Goal: Task Accomplishment & Management: Complete application form

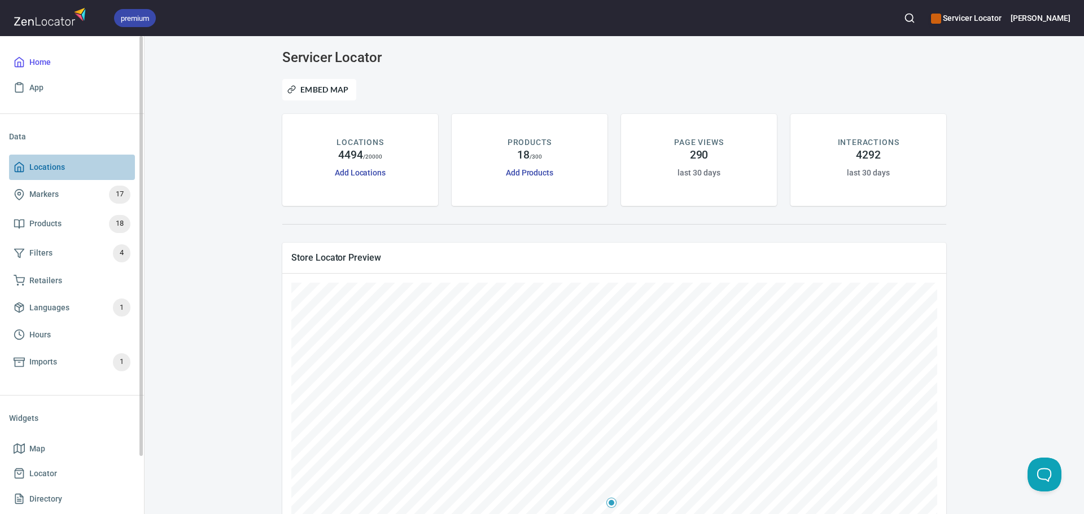
click at [54, 176] on link "Locations" at bounding box center [72, 167] width 126 height 25
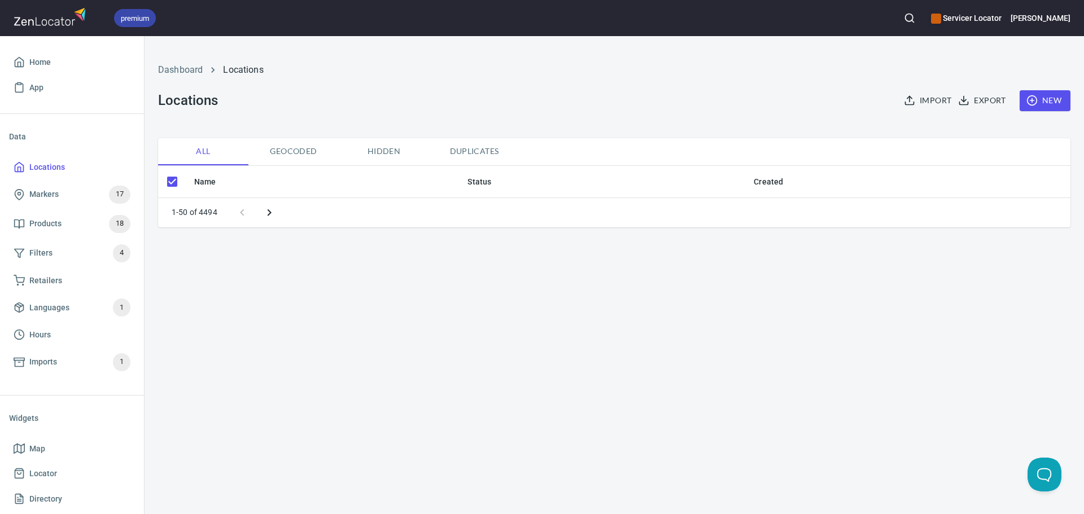
checkbox input "false"
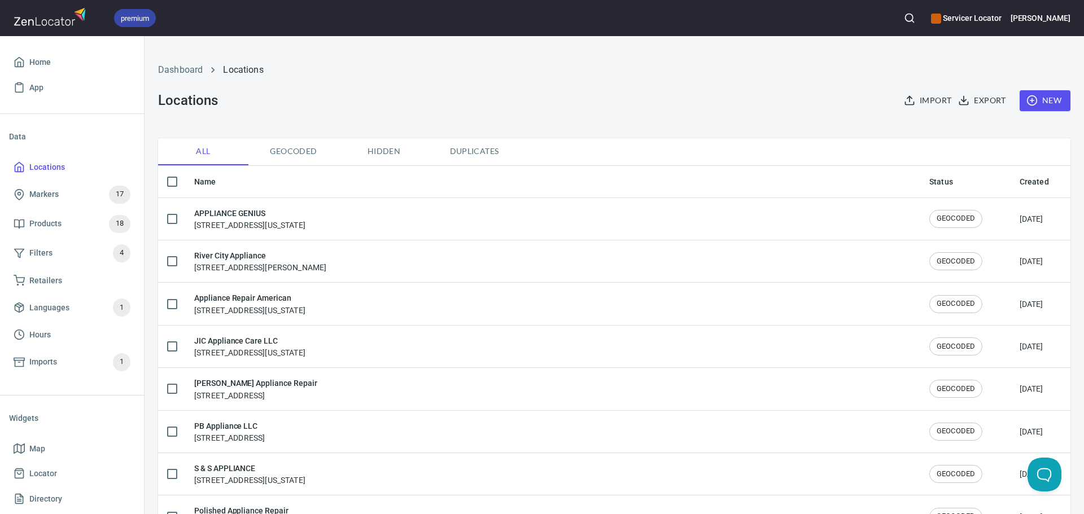
click at [1044, 111] on div "Import Export New" at bounding box center [980, 101] width 191 height 34
click at [1036, 102] on span "New" at bounding box center [1044, 101] width 33 height 14
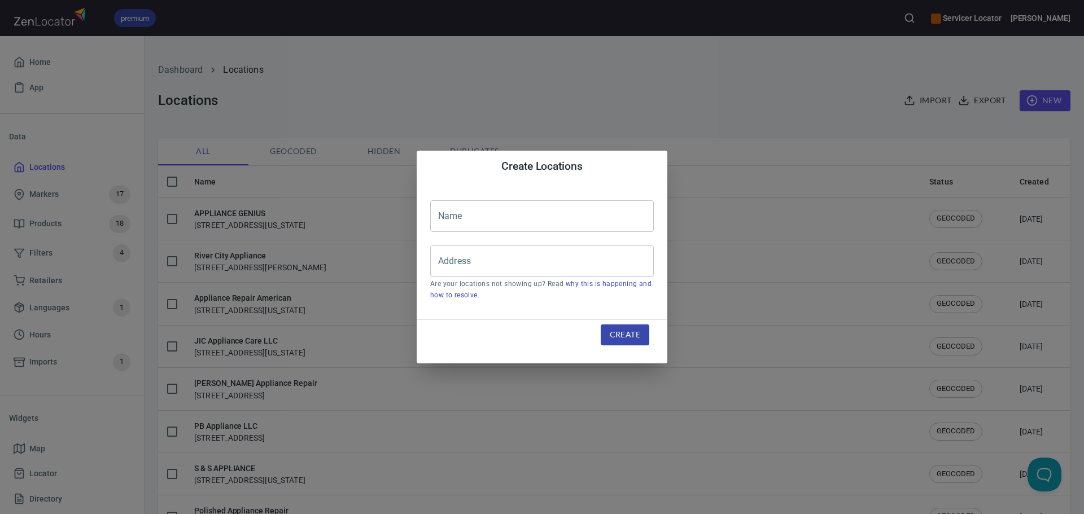
click at [502, 220] on input "text" at bounding box center [541, 216] width 223 height 32
type input "PB Appliance"
click at [503, 274] on div "Address" at bounding box center [541, 261] width 223 height 32
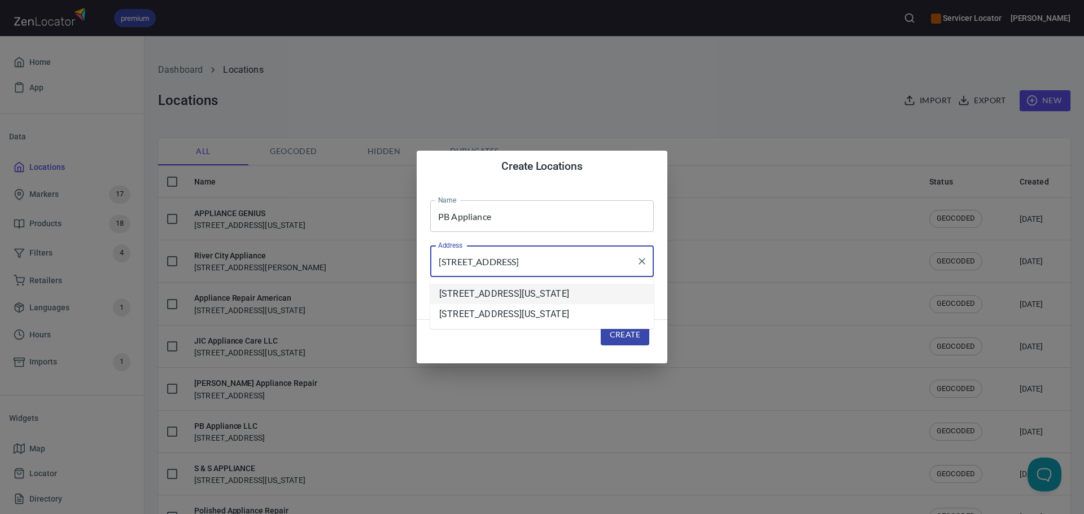
click at [527, 299] on li "[STREET_ADDRESS][US_STATE]" at bounding box center [541, 294] width 223 height 20
type input "[STREET_ADDRESS][US_STATE]"
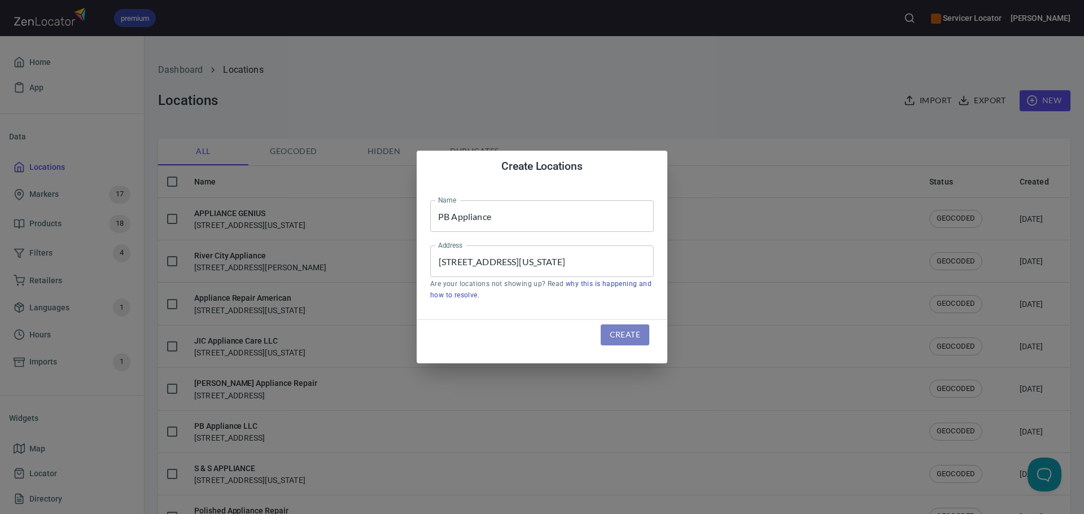
click at [620, 334] on span "Create" at bounding box center [624, 335] width 30 height 14
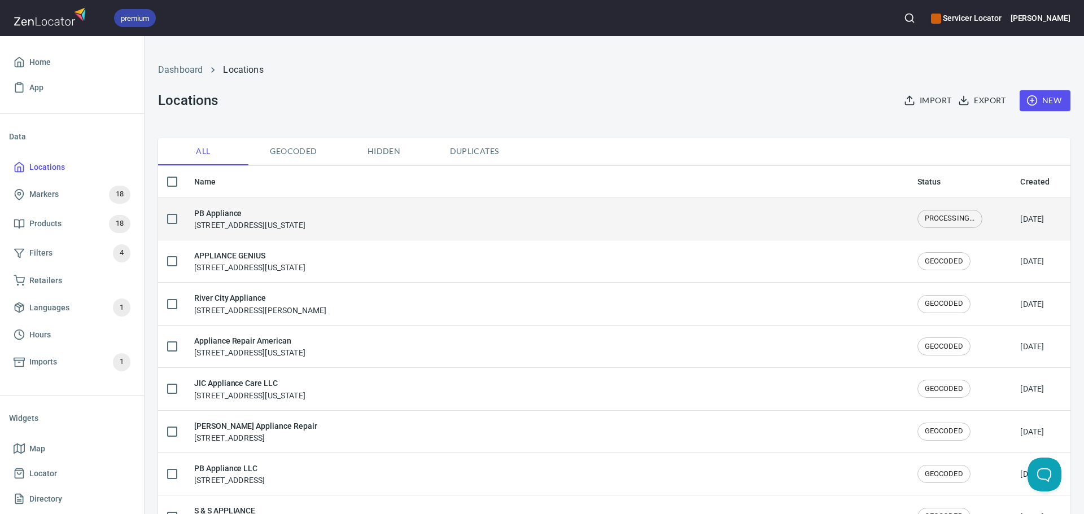
click at [305, 216] on h6 "PB Appliance" at bounding box center [249, 213] width 111 height 12
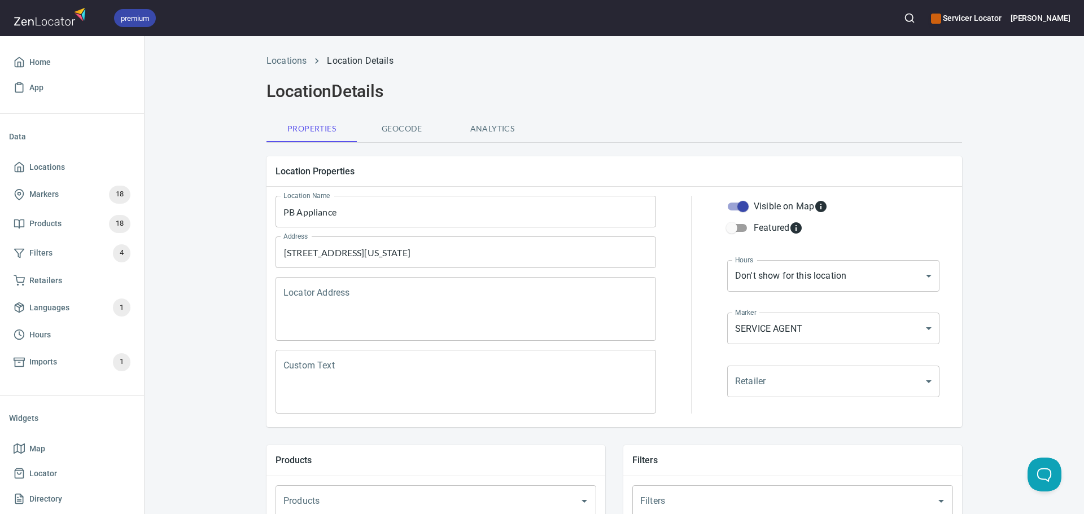
click at [345, 370] on textarea "Custom Text" at bounding box center [465, 382] width 365 height 43
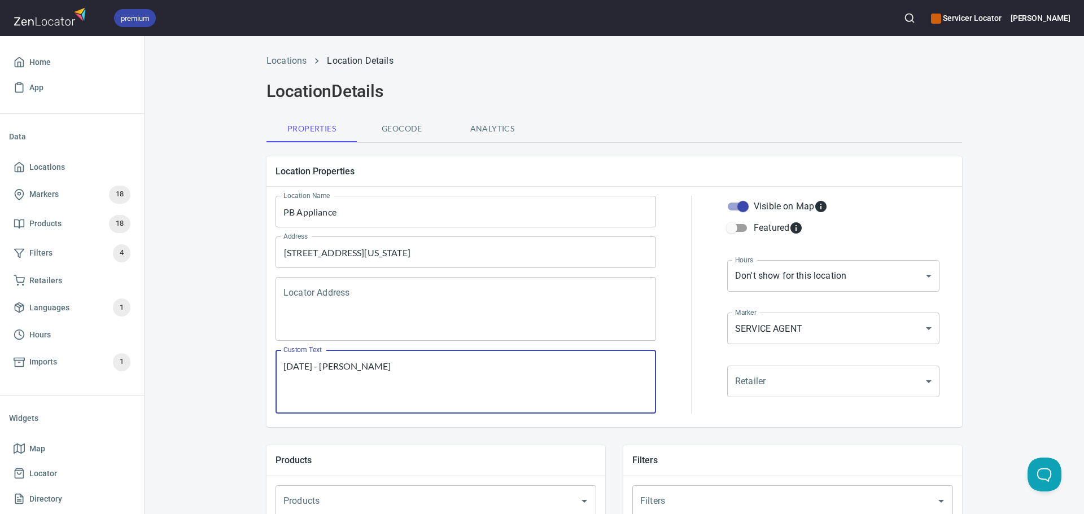
click at [332, 369] on textarea "[DATE] - [PERSON_NAME]" at bounding box center [465, 382] width 365 height 43
drag, startPoint x: 359, startPoint y: 368, endPoint x: 366, endPoint y: 368, distance: 7.3
click at [360, 368] on textarea "[DATE] - [PERSON_NAME]" at bounding box center [465, 382] width 365 height 43
drag, startPoint x: 392, startPoint y: 367, endPoint x: 319, endPoint y: 368, distance: 72.8
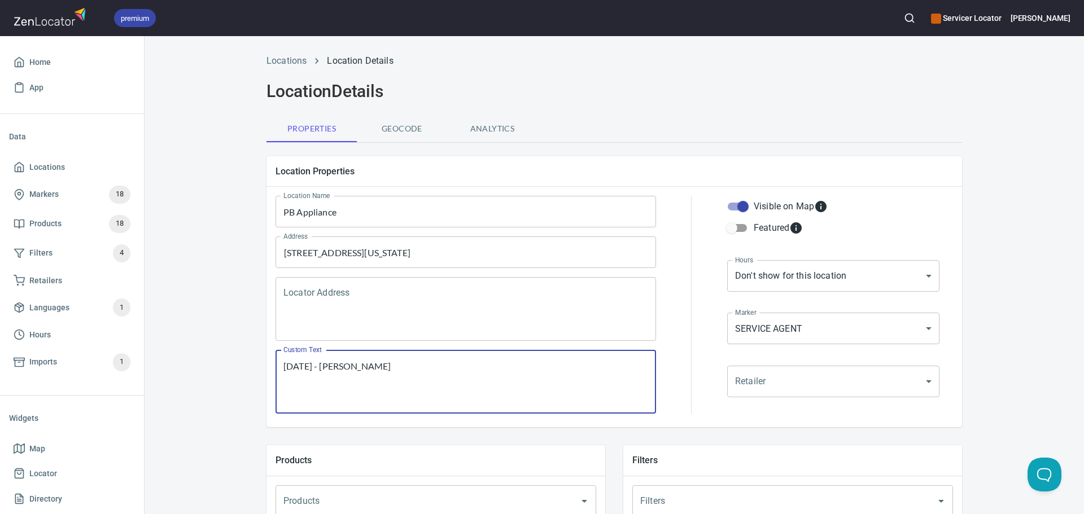
click at [319, 368] on textarea "[DATE] - [PERSON_NAME]" at bounding box center [465, 382] width 365 height 43
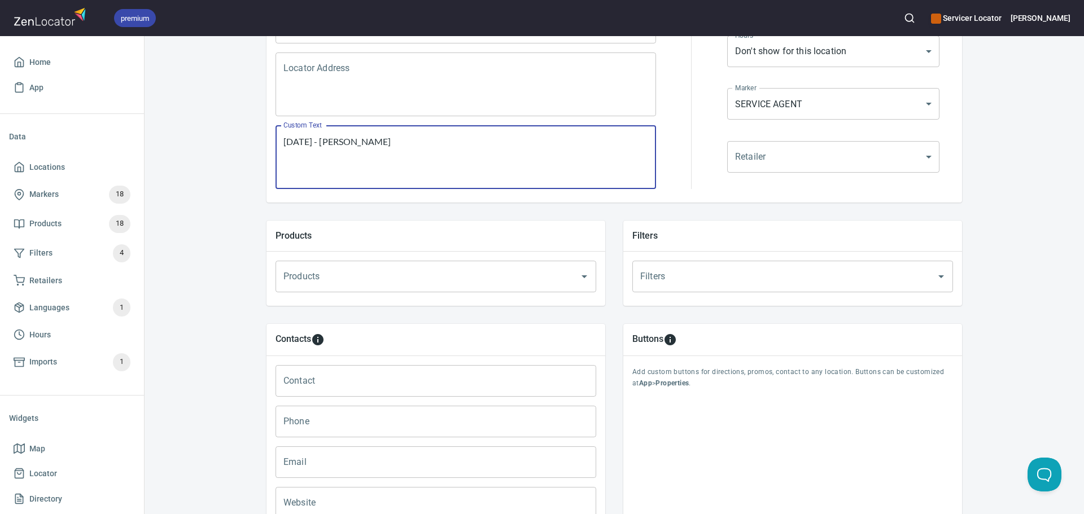
scroll to position [226, 0]
type textarea "[DATE] - [PERSON_NAME]"
click at [374, 279] on input "Products" at bounding box center [419, 275] width 279 height 21
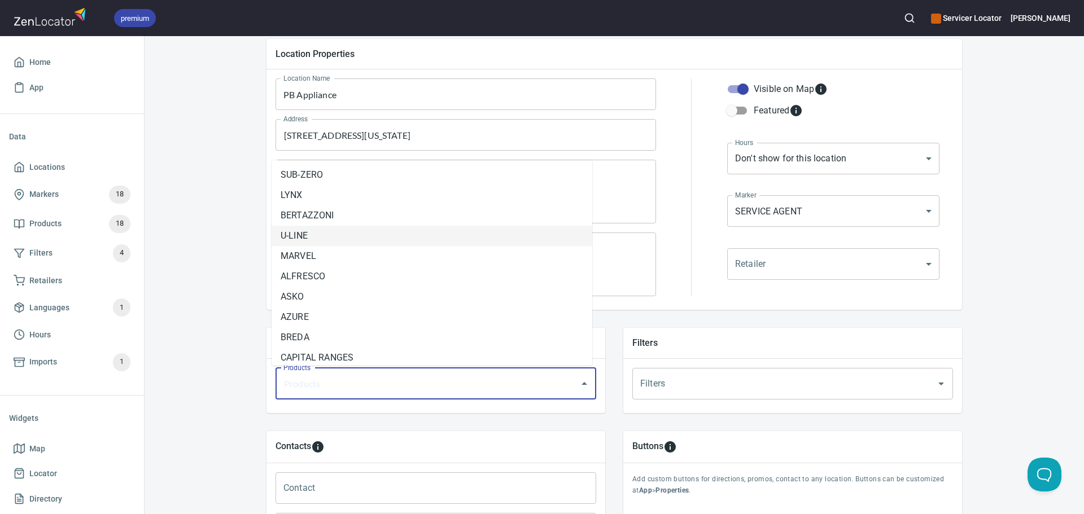
scroll to position [103, 0]
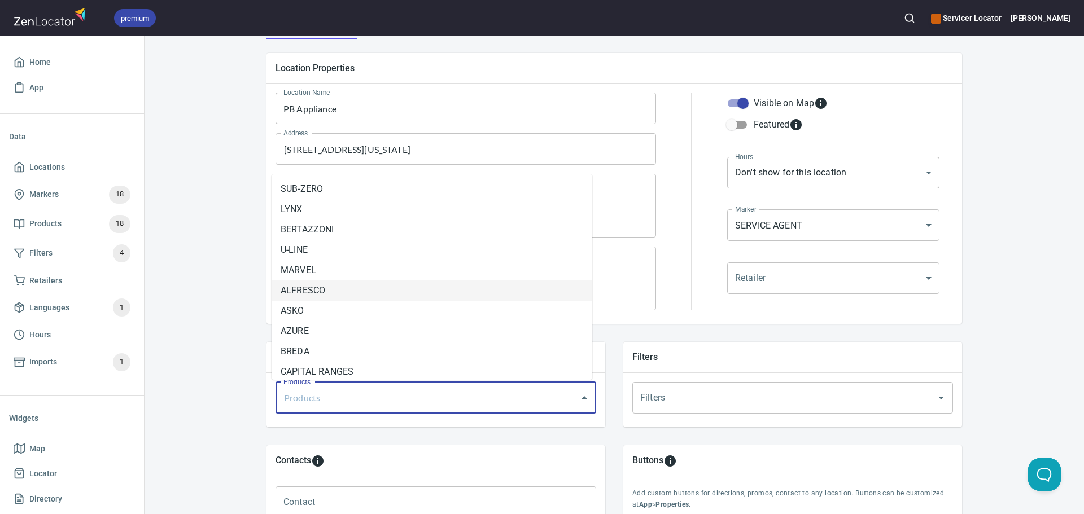
click at [209, 287] on div "Locations Location Details Location Details Properties Geocode Analytics Locati…" at bounding box center [613, 370] width 939 height 852
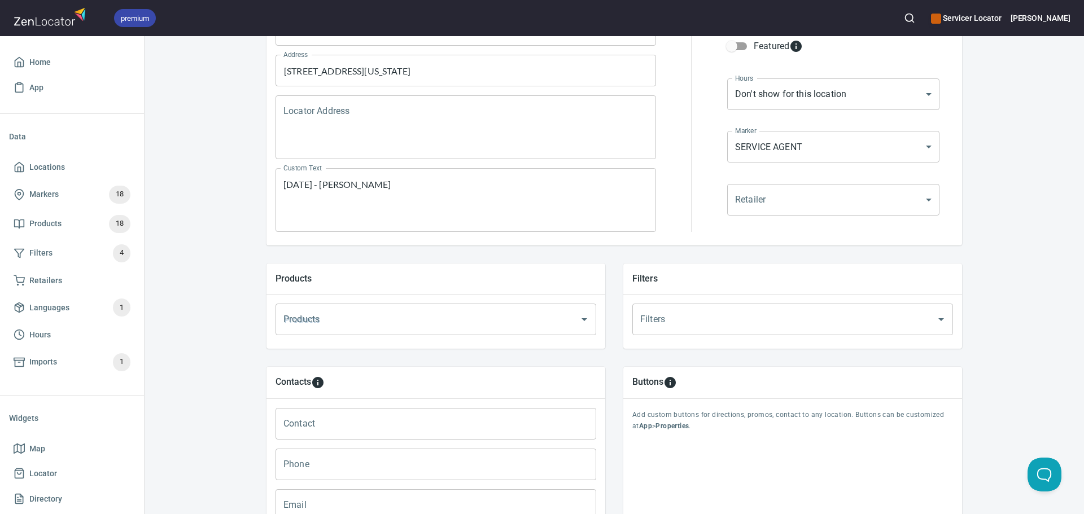
scroll to position [329, 0]
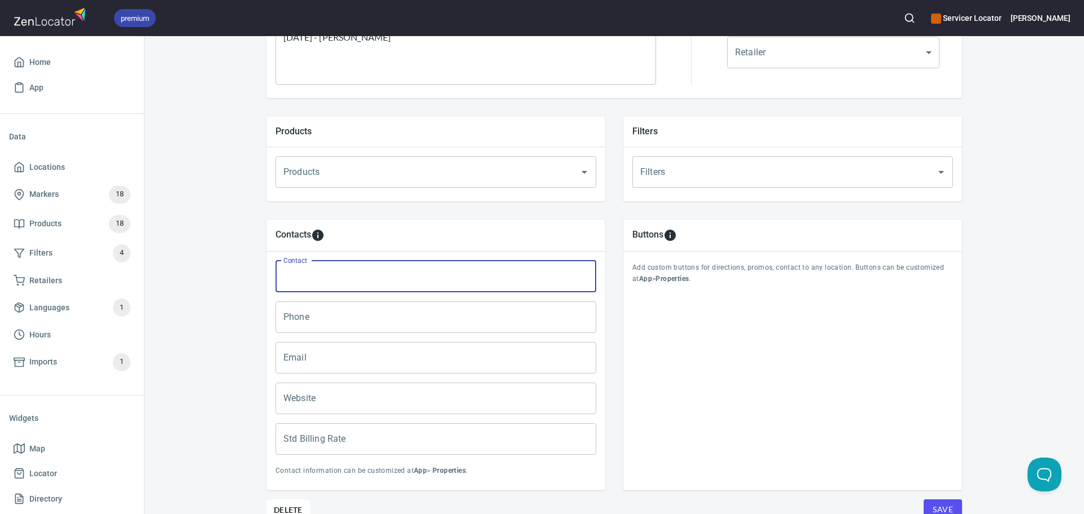
click at [334, 271] on input "Contact" at bounding box center [435, 277] width 321 height 32
paste input "[PERSON_NAME]"
type input "[PERSON_NAME]"
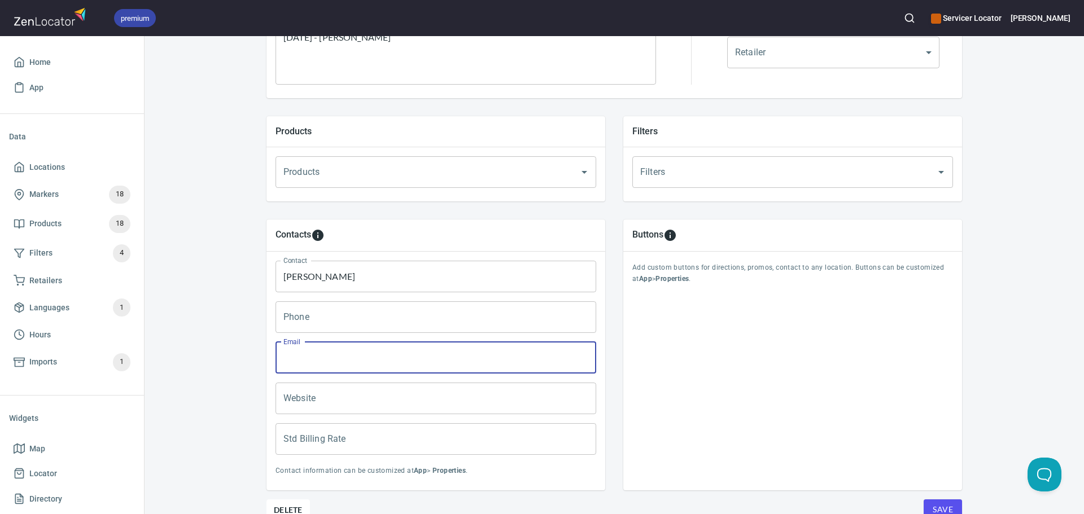
click at [301, 357] on input "Email" at bounding box center [435, 358] width 321 height 32
type input "f"
type input "[EMAIL_ADDRESS][DOMAIN_NAME]"
click at [365, 442] on input "Std Billing Rate" at bounding box center [435, 439] width 321 height 32
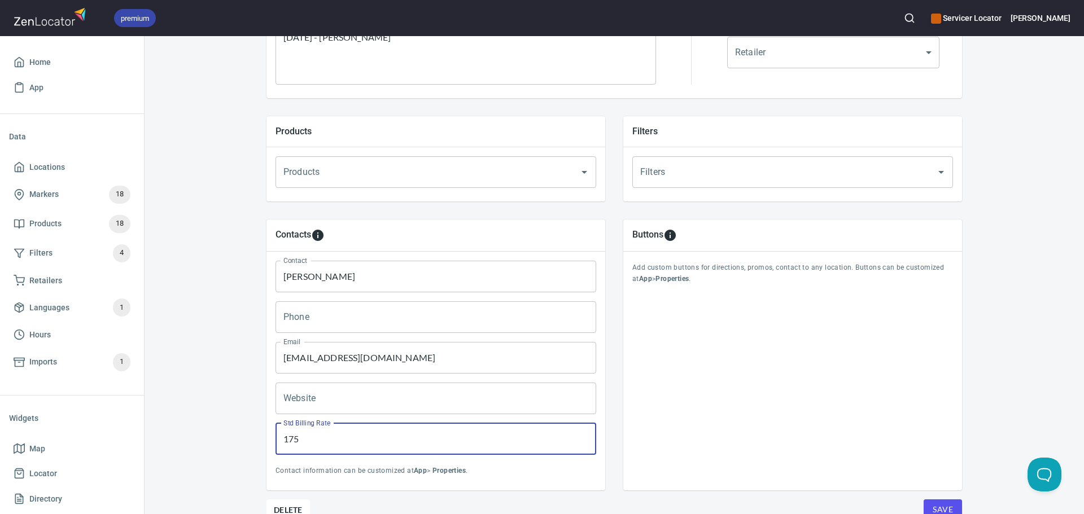
type input "175"
click at [439, 161] on input "Products" at bounding box center [419, 171] width 279 height 21
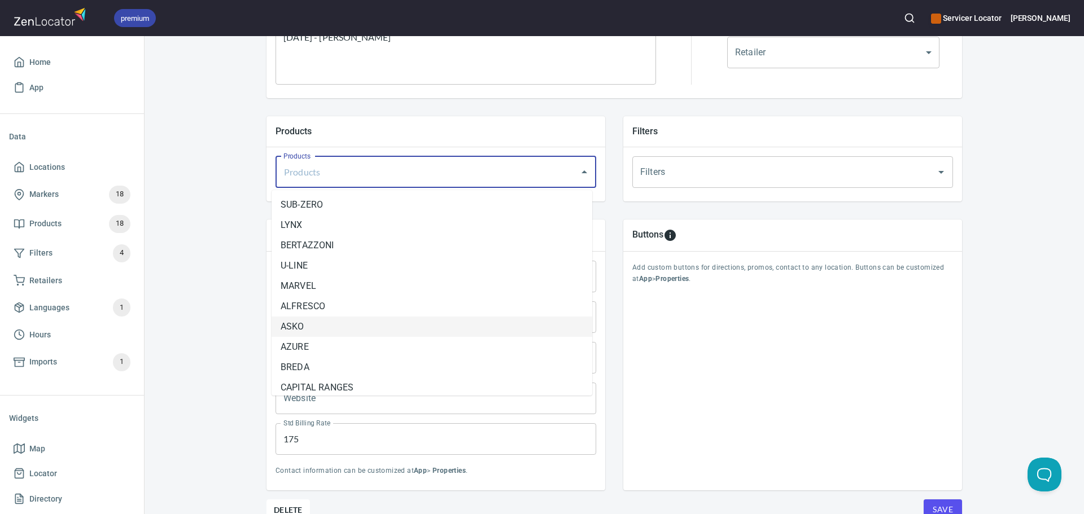
click at [389, 319] on li "ASKO" at bounding box center [431, 327] width 321 height 20
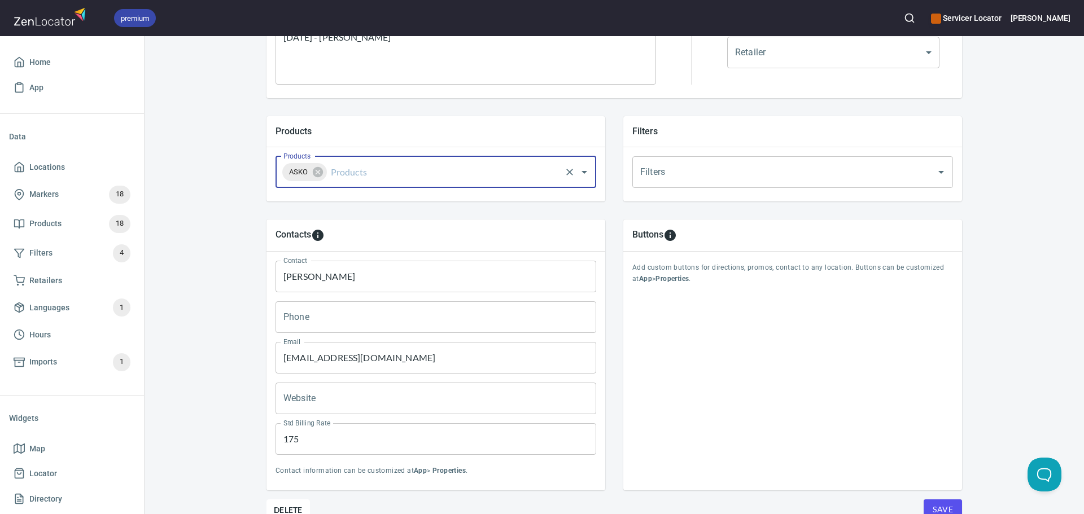
click at [436, 182] on input "Products" at bounding box center [443, 171] width 231 height 21
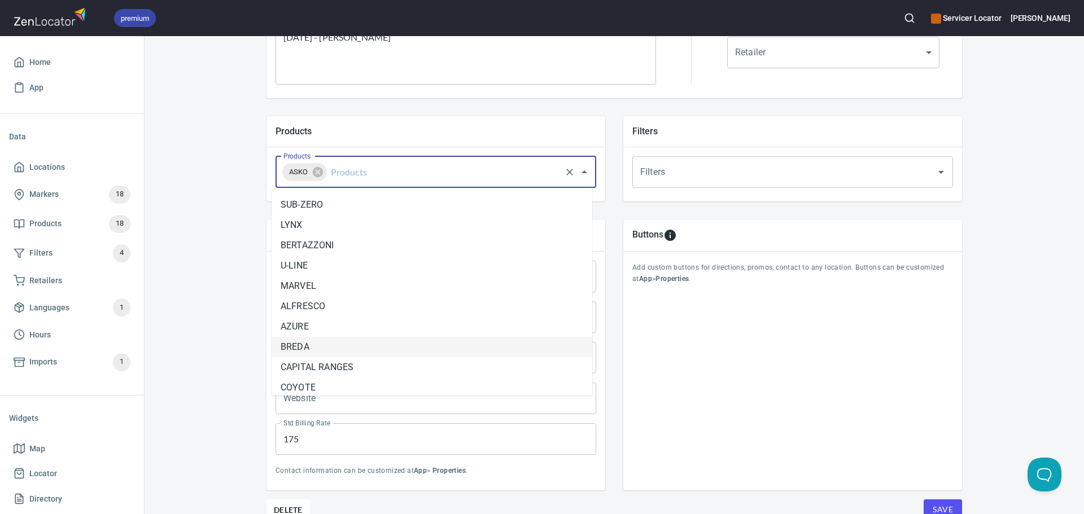
click at [393, 341] on li "BREDA" at bounding box center [431, 347] width 321 height 20
click at [450, 177] on input "Products" at bounding box center [469, 171] width 179 height 21
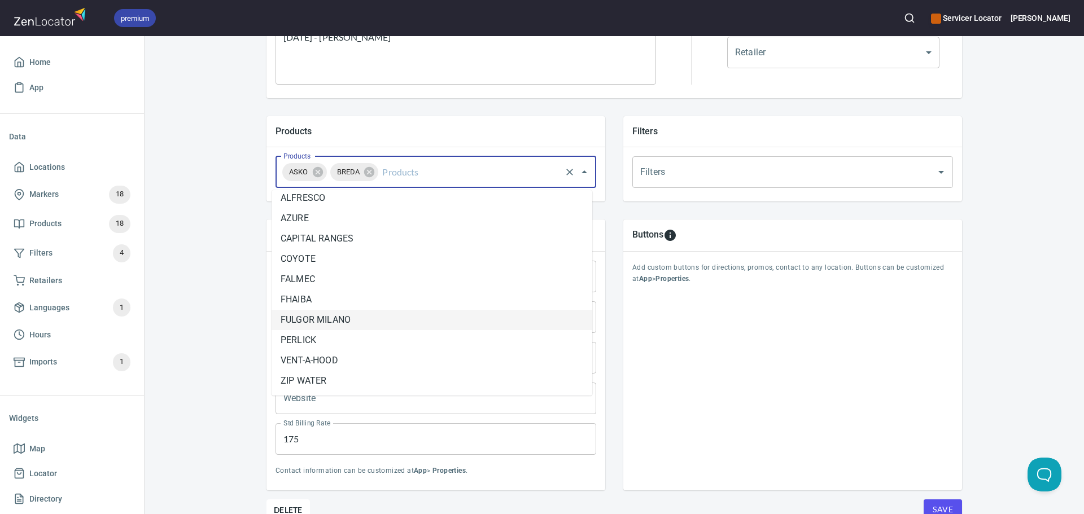
scroll to position [113, 0]
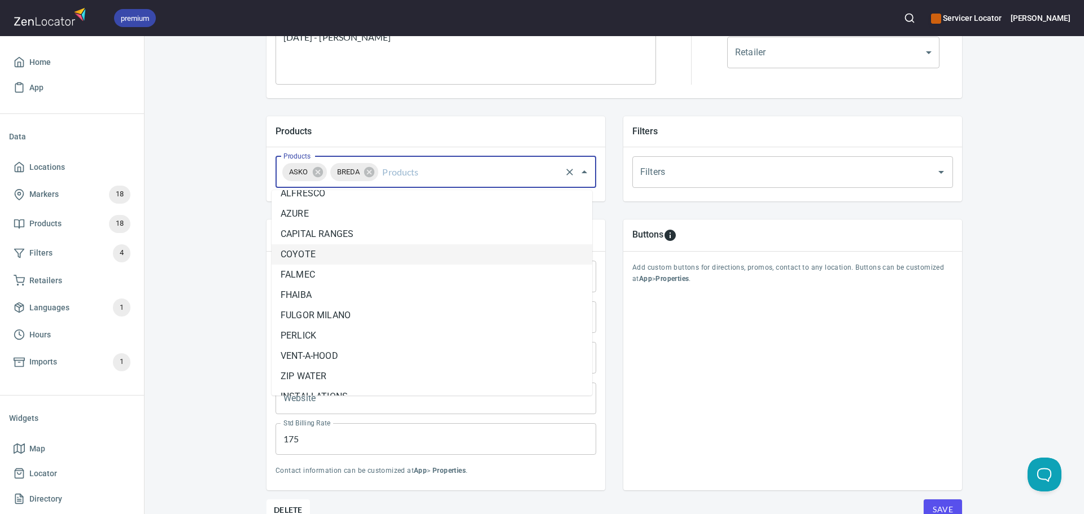
drag, startPoint x: 407, startPoint y: 258, endPoint x: 416, endPoint y: 236, distance: 23.8
click at [407, 258] on li "COYOTE" at bounding box center [431, 254] width 321 height 20
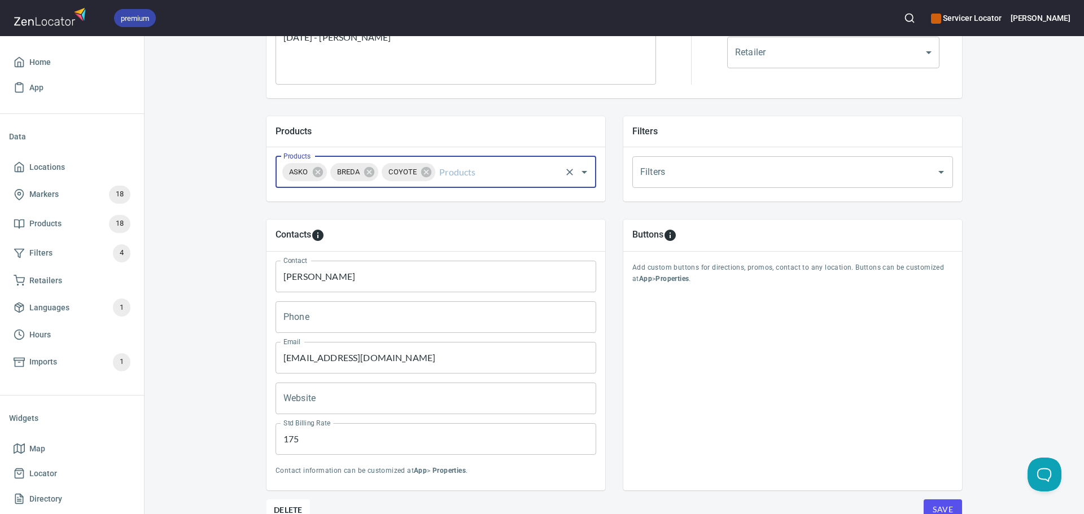
click at [454, 169] on input "Products" at bounding box center [498, 171] width 122 height 21
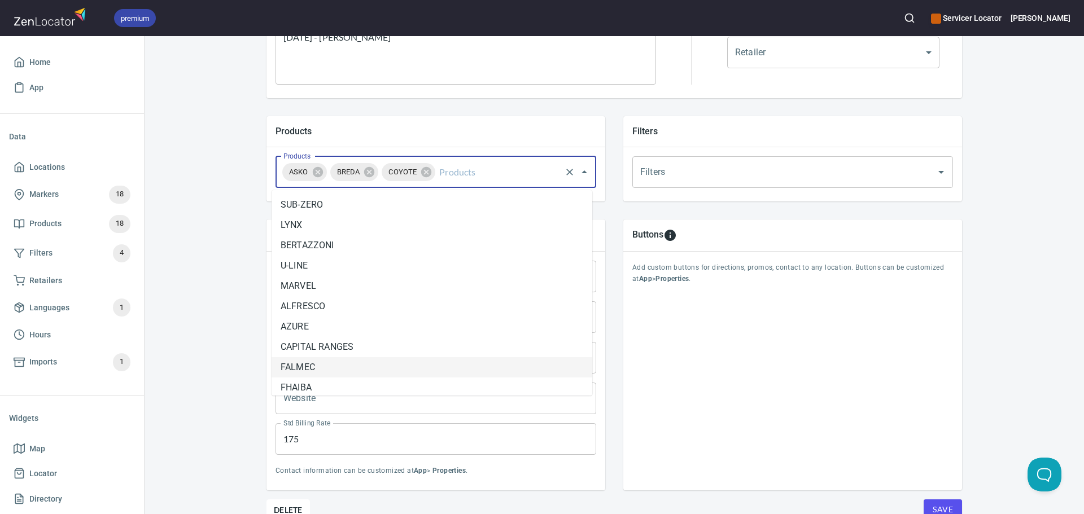
click at [394, 365] on li "FALMEC" at bounding box center [431, 367] width 321 height 20
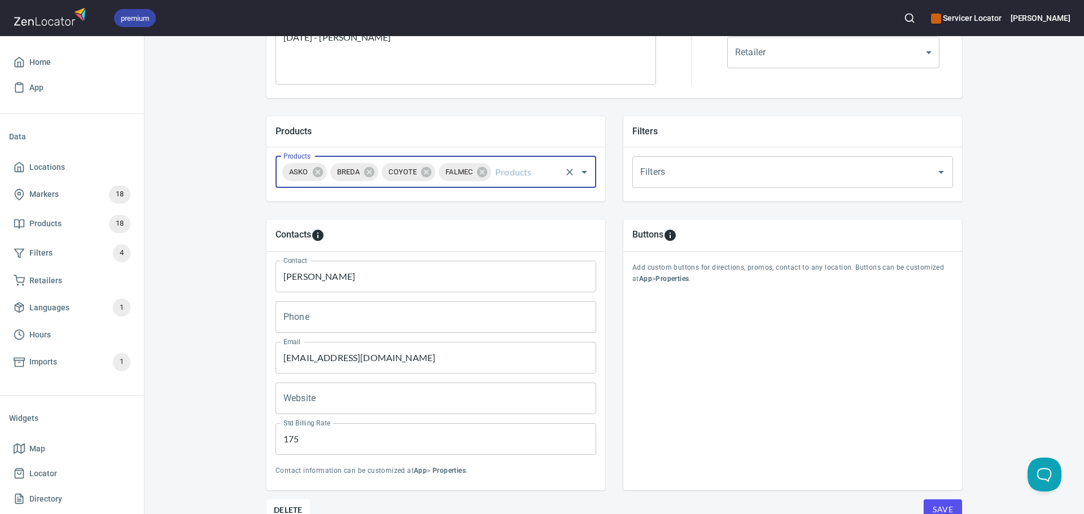
click at [515, 166] on input "Products" at bounding box center [526, 171] width 67 height 21
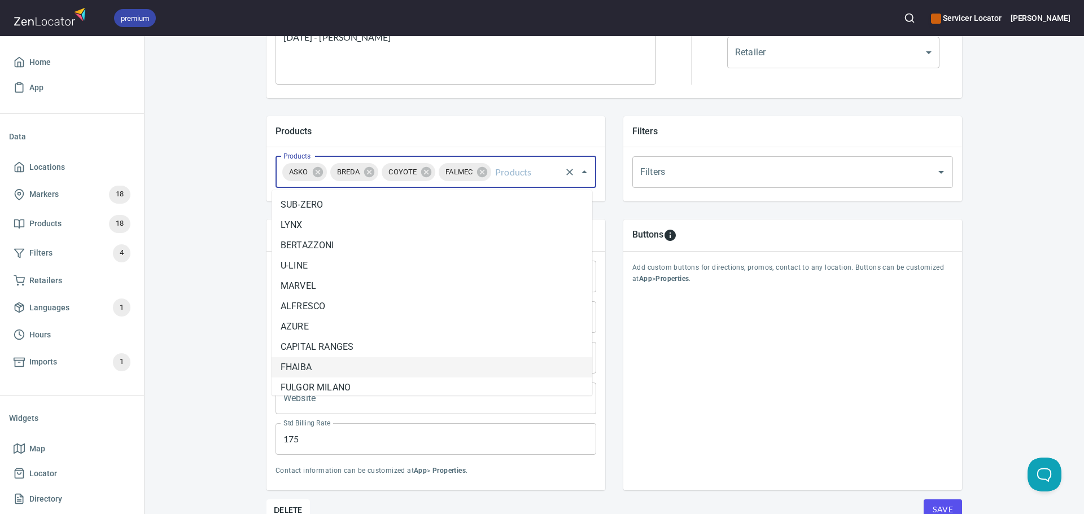
click at [414, 363] on li "FHAIBA" at bounding box center [431, 367] width 321 height 20
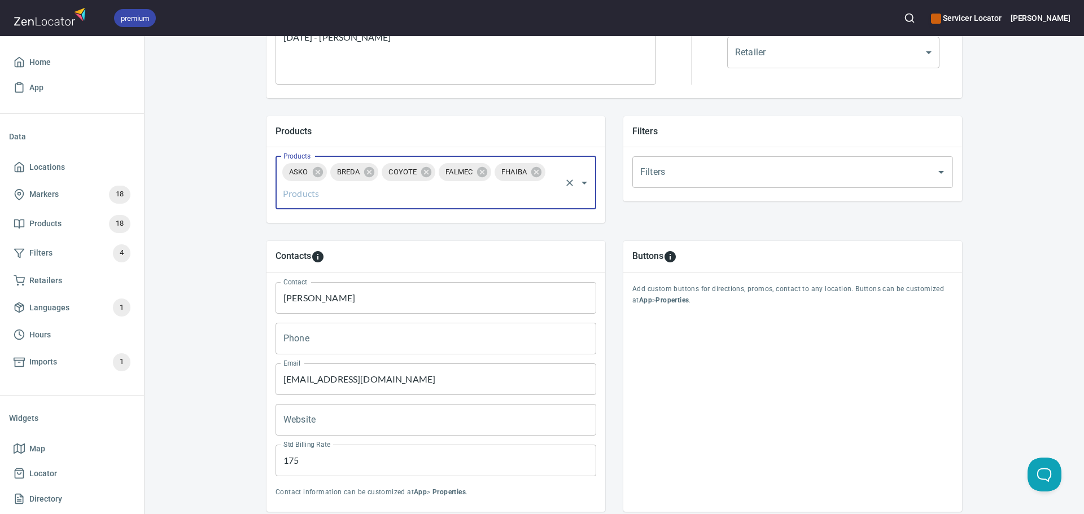
click at [482, 204] on div "ASKO BREDA COYOTE FALMEC FHAIBA Products" at bounding box center [435, 182] width 321 height 53
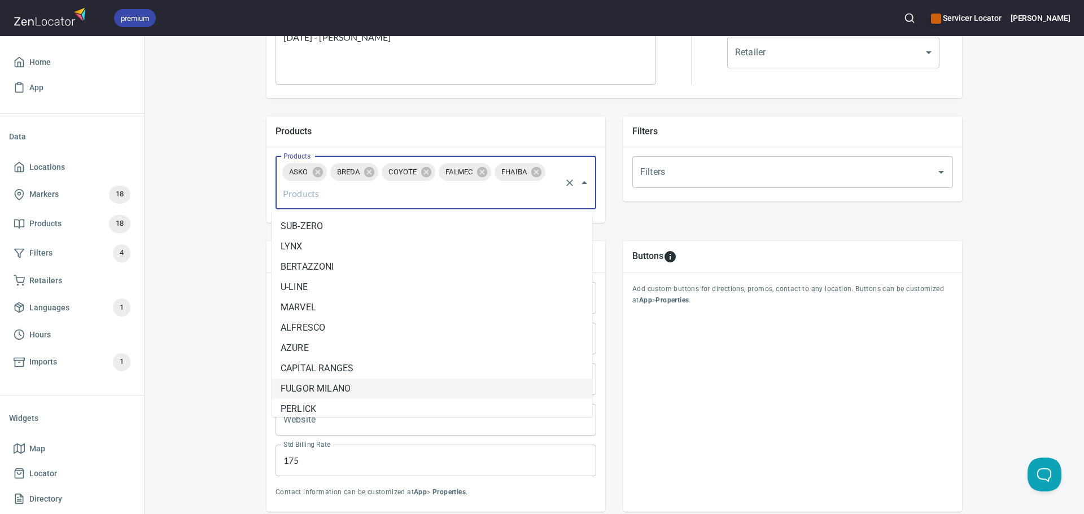
click at [476, 195] on input "Products" at bounding box center [419, 193] width 279 height 21
click at [354, 380] on li "FULGOR MILANO" at bounding box center [431, 389] width 321 height 20
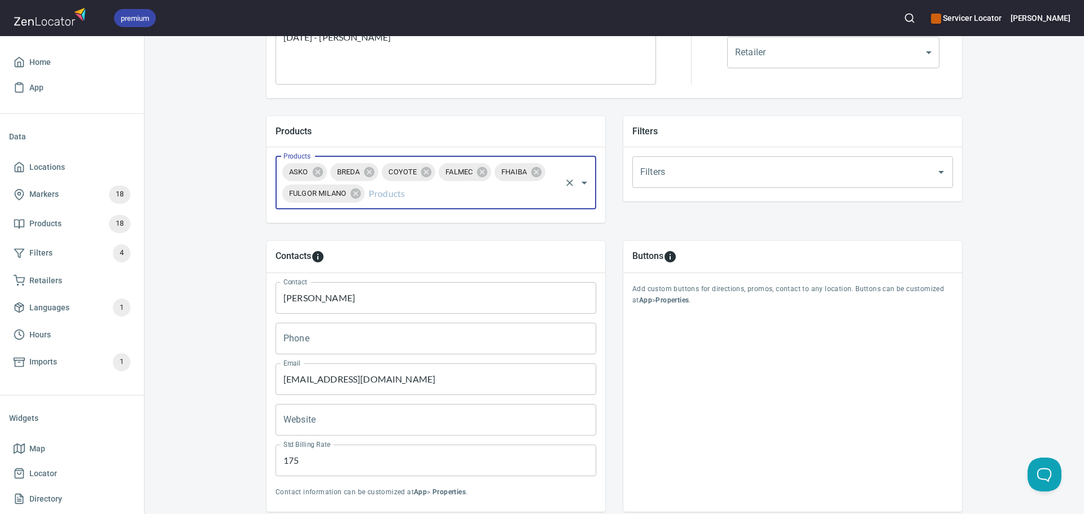
click at [419, 198] on input "Products" at bounding box center [462, 193] width 193 height 21
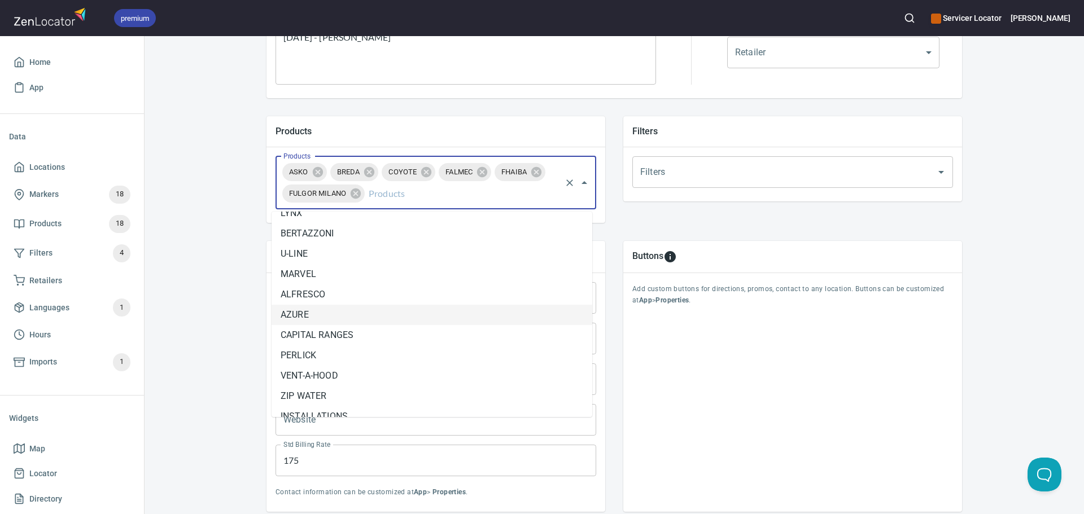
scroll to position [47, 0]
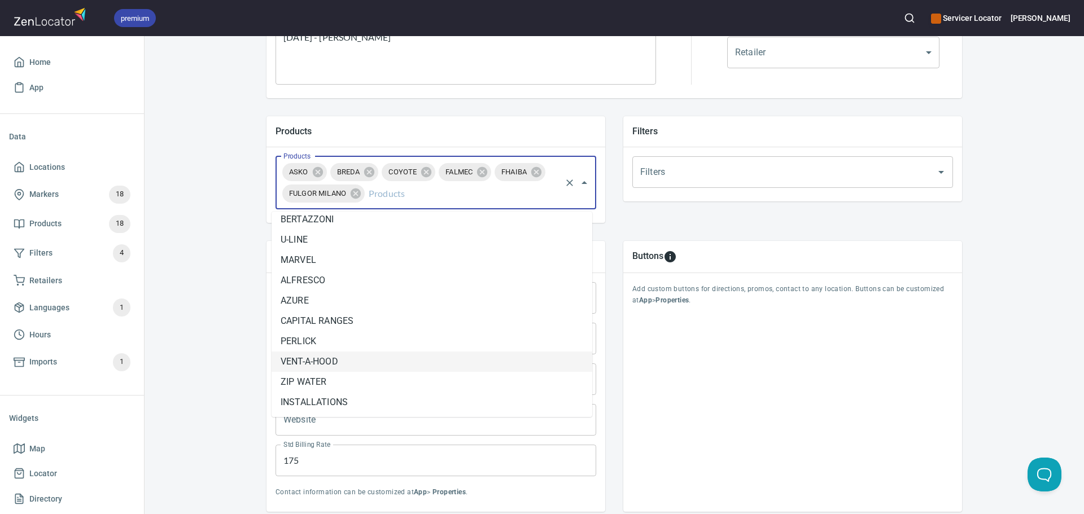
click at [416, 354] on li "VENT-A-HOOD" at bounding box center [431, 362] width 321 height 20
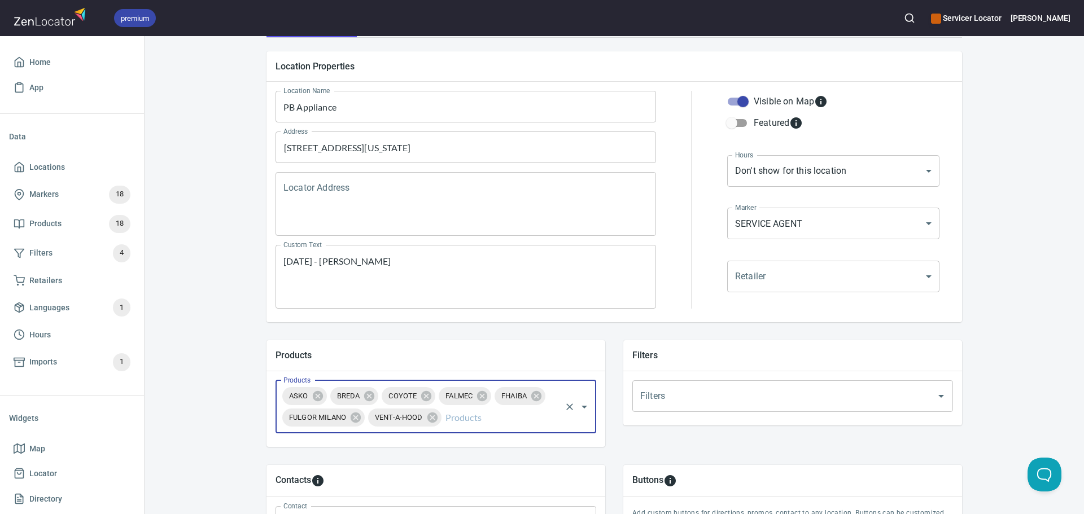
scroll to position [103, 0]
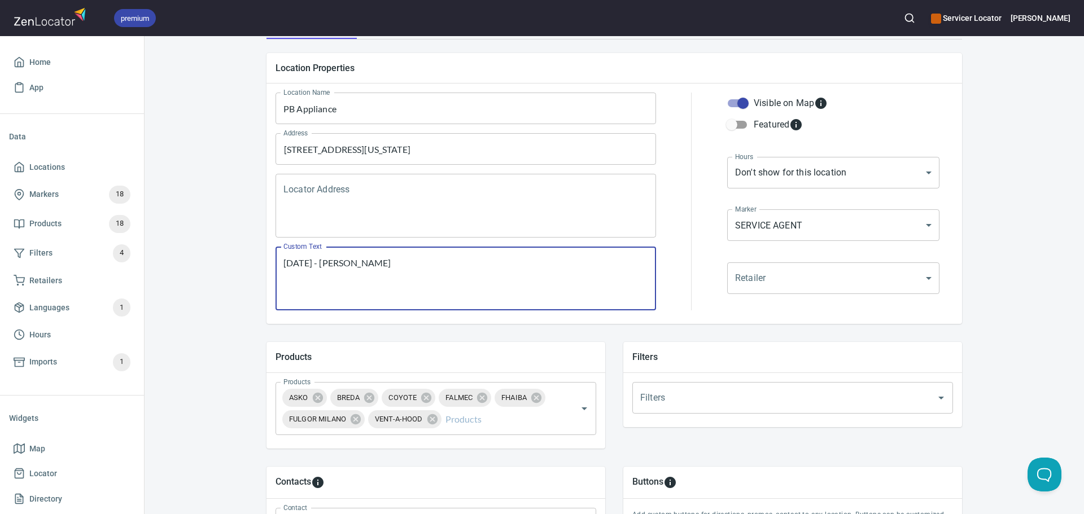
click at [405, 260] on textarea "[DATE] - [PERSON_NAME]" at bounding box center [465, 278] width 365 height 43
drag, startPoint x: 394, startPoint y: 264, endPoint x: 345, endPoint y: 265, distance: 49.7
click at [345, 265] on textarea "[DATE] - [PERSON_NAME]" at bounding box center [465, 278] width 365 height 43
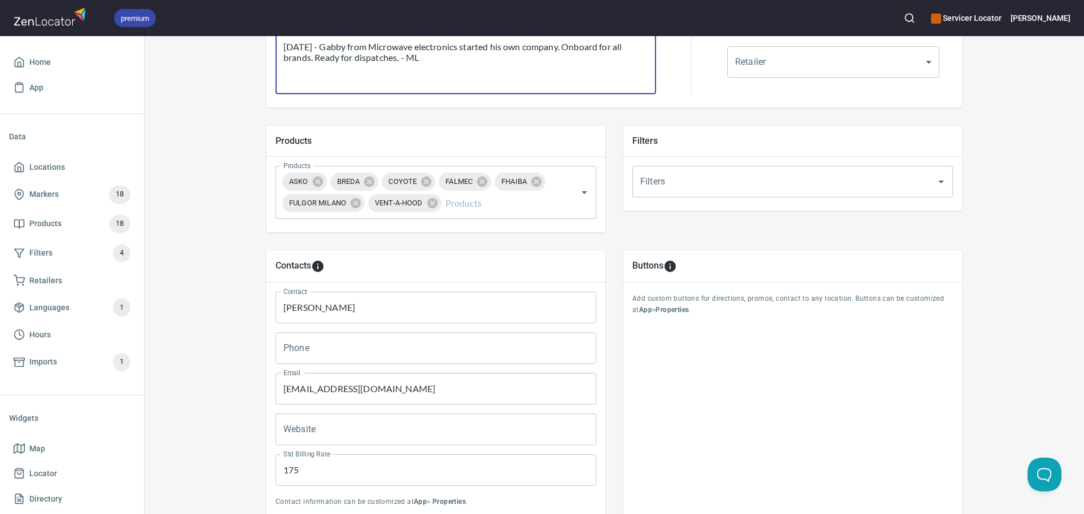
scroll to position [329, 0]
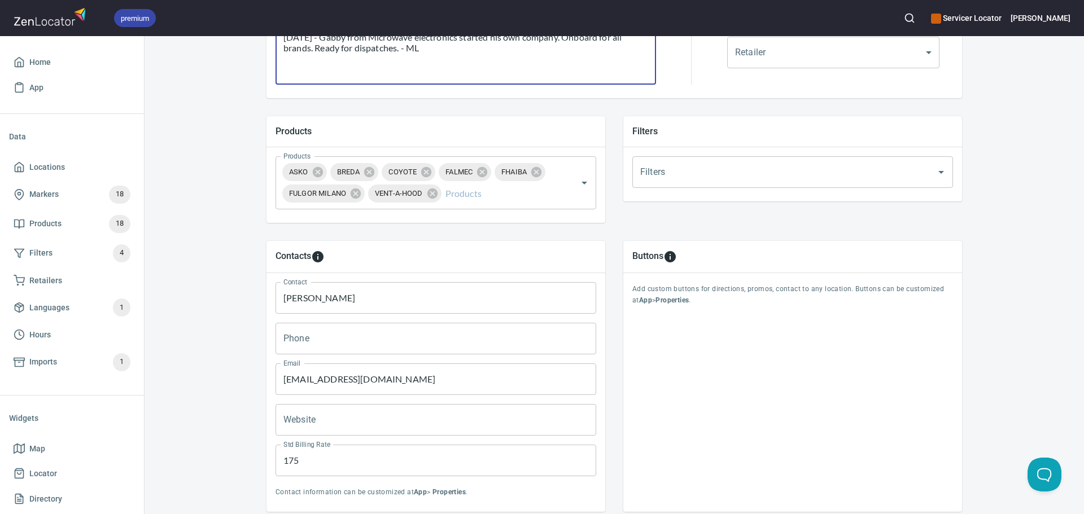
type textarea "[DATE] - Gabby from Microwave electronics started his own company. Onboard for …"
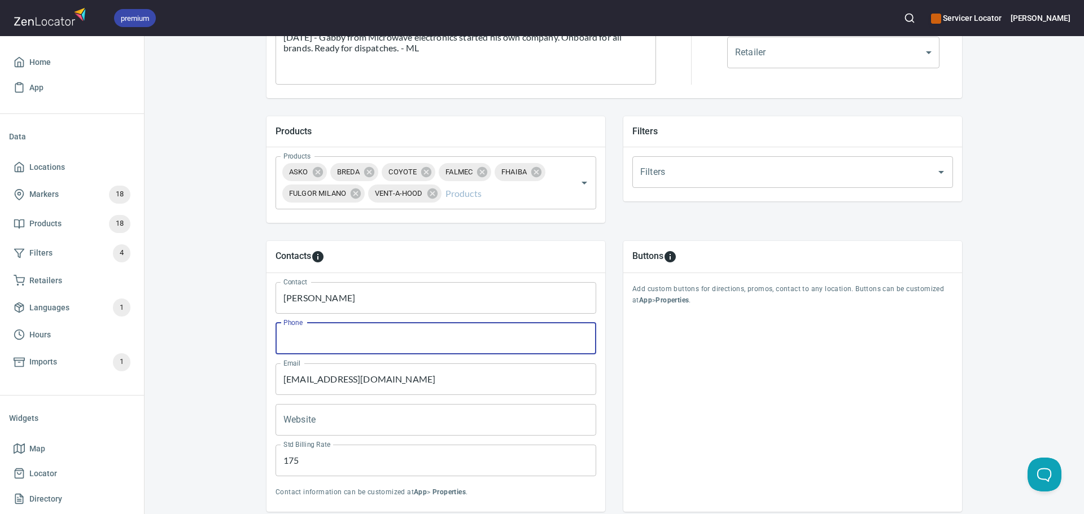
click at [301, 344] on input "Phone" at bounding box center [435, 339] width 321 height 32
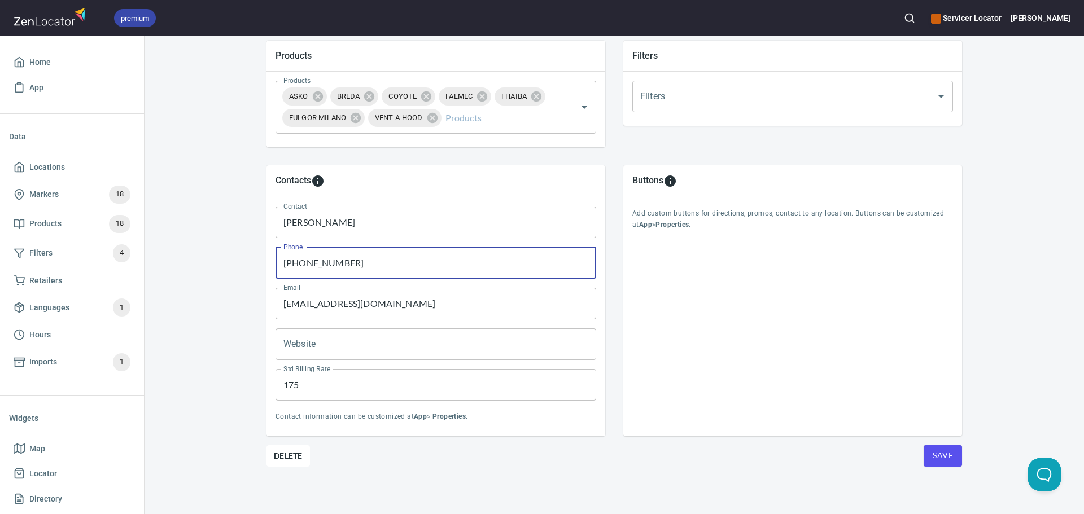
scroll to position [407, 0]
type input "[PHONE_NUMBER]"
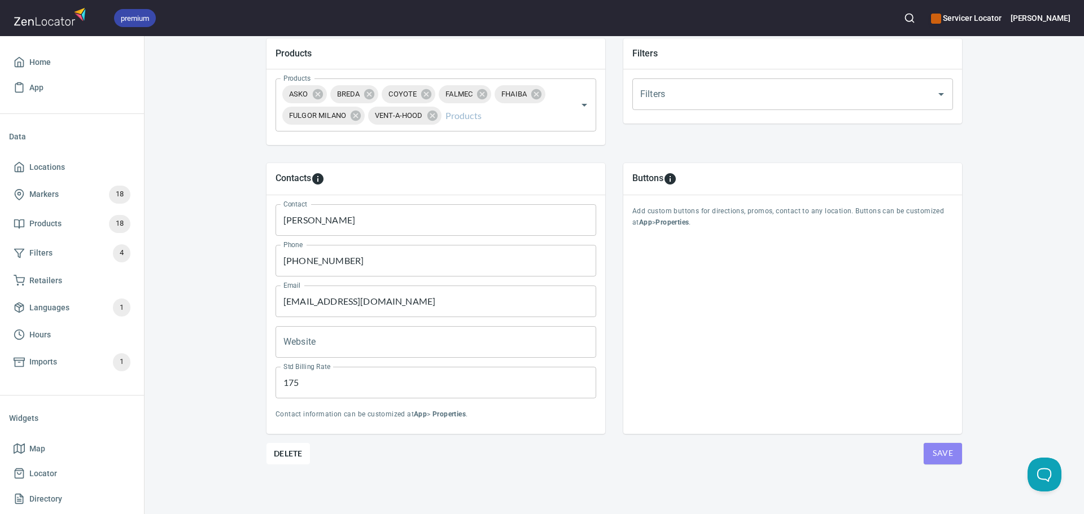
click at [932, 447] on span "Save" at bounding box center [942, 453] width 20 height 14
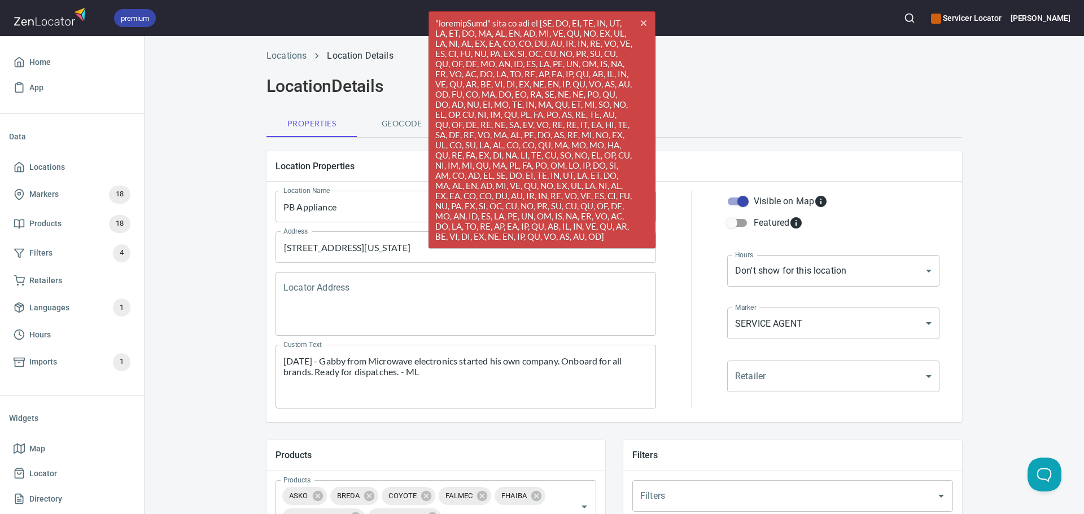
scroll to position [0, 0]
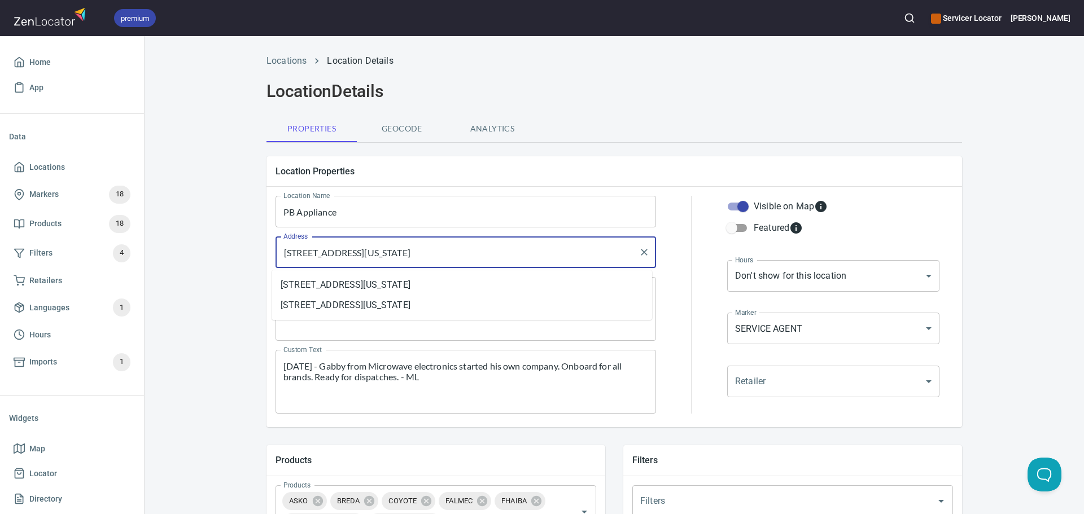
click at [337, 254] on input "[STREET_ADDRESS][US_STATE]" at bounding box center [456, 252] width 353 height 21
click at [380, 284] on li "[STREET_ADDRESS][US_STATE]" at bounding box center [461, 285] width 380 height 20
click at [343, 290] on textarea "Locator Address" at bounding box center [465, 309] width 365 height 43
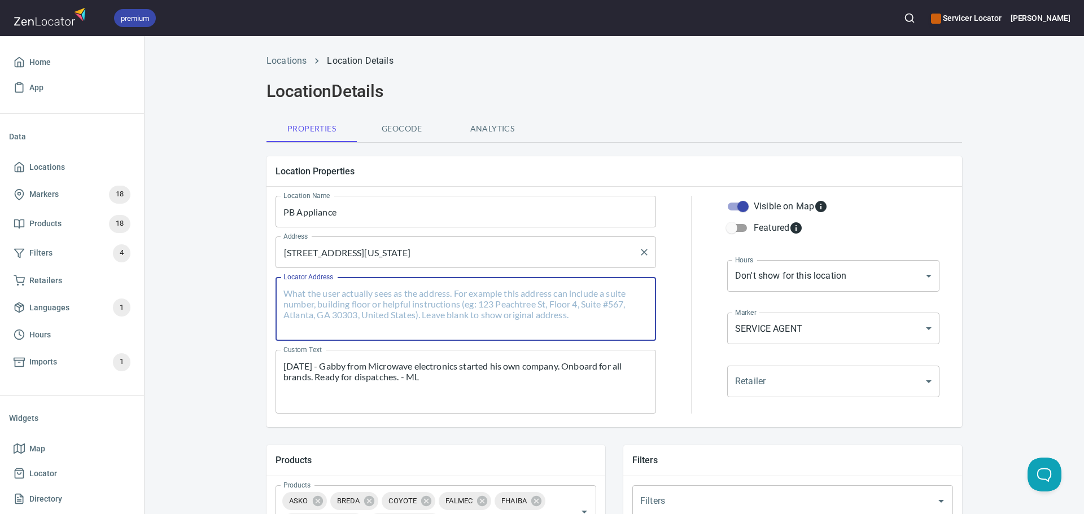
click at [297, 258] on input "[STREET_ADDRESS][US_STATE]" at bounding box center [456, 252] width 353 height 21
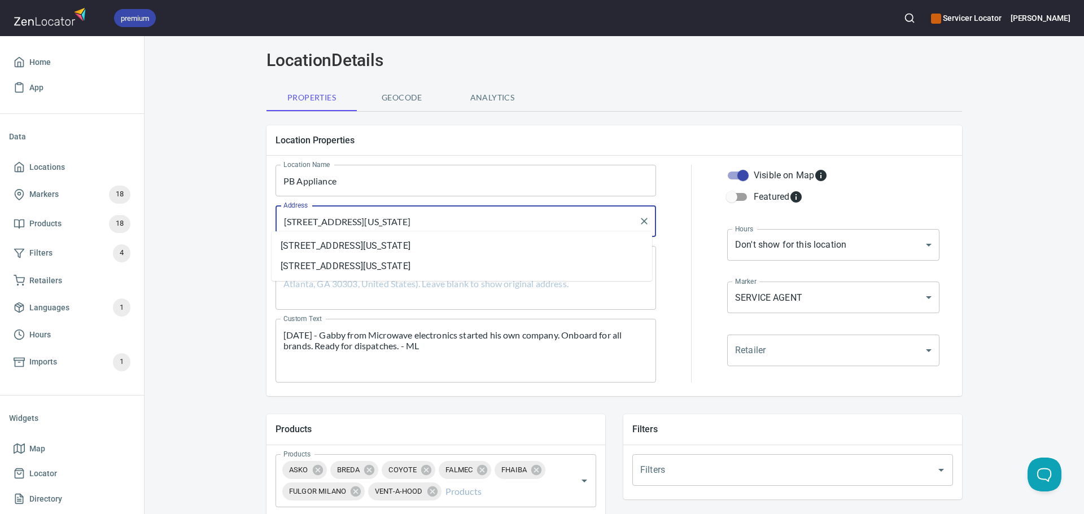
scroll to position [56, 0]
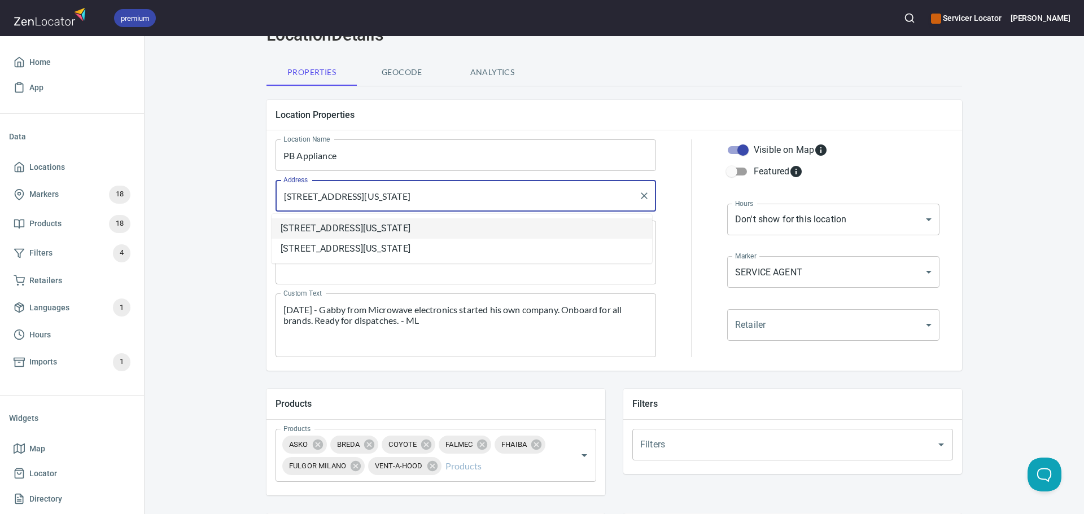
click at [367, 229] on li "[STREET_ADDRESS][US_STATE]" at bounding box center [461, 228] width 380 height 20
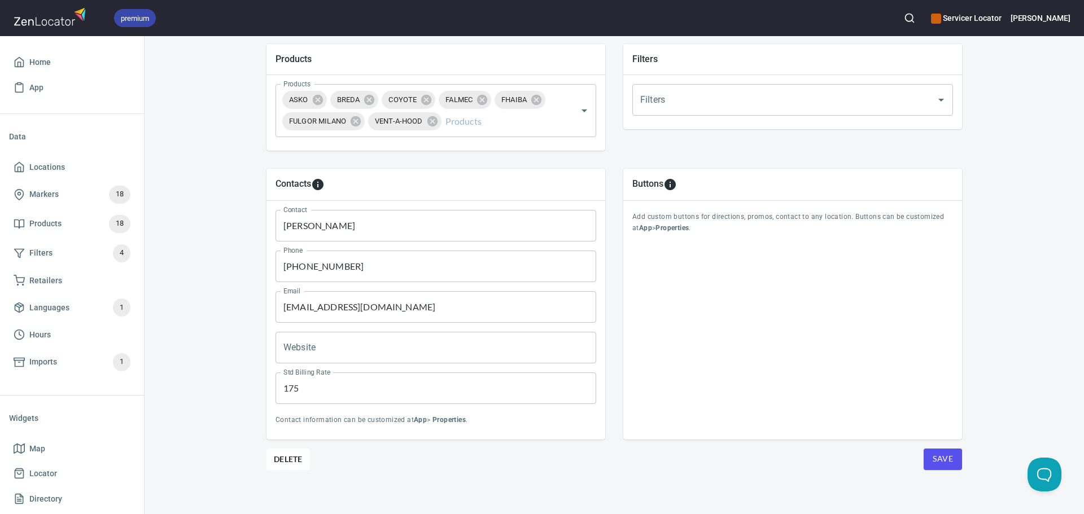
scroll to position [407, 0]
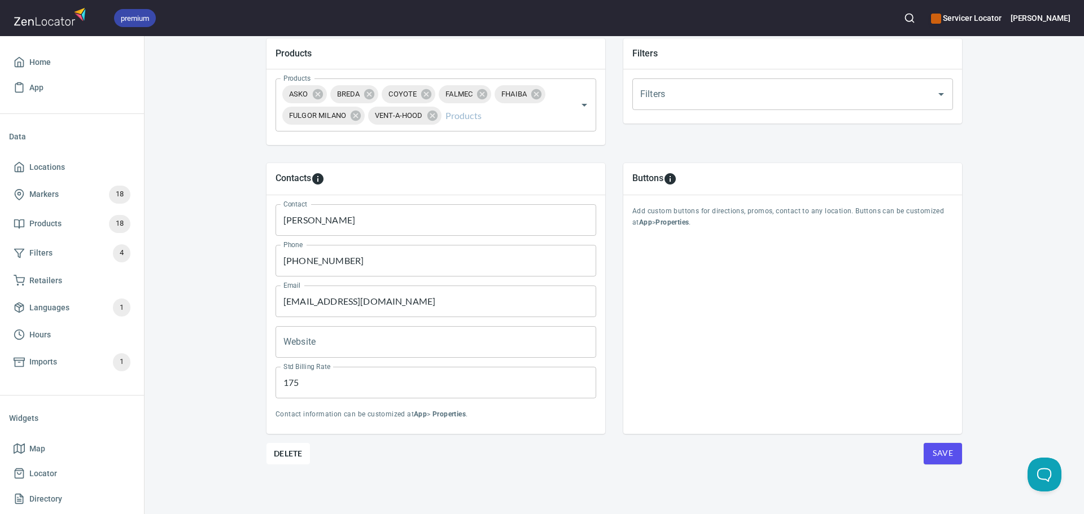
click at [948, 449] on span "Save" at bounding box center [942, 453] width 20 height 14
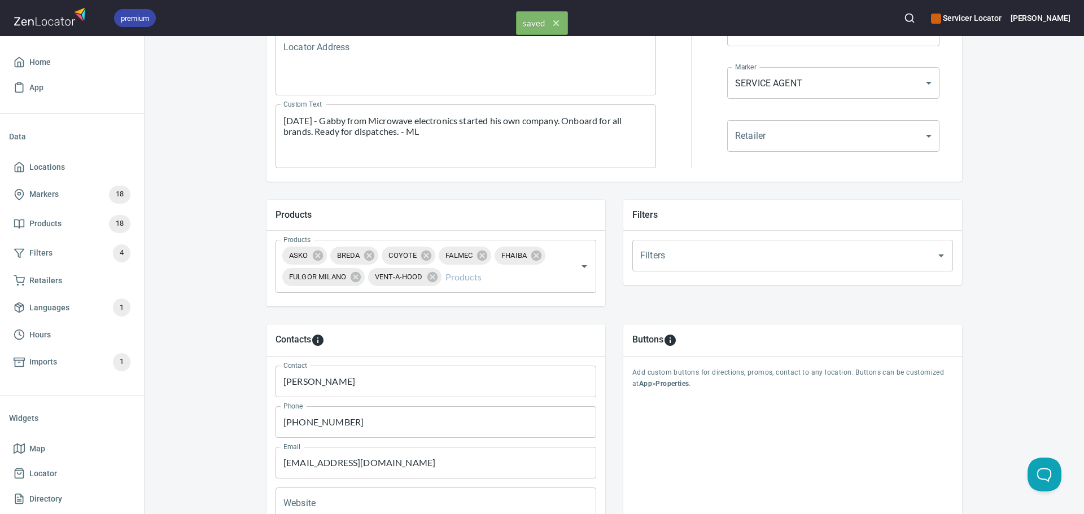
scroll to position [125, 0]
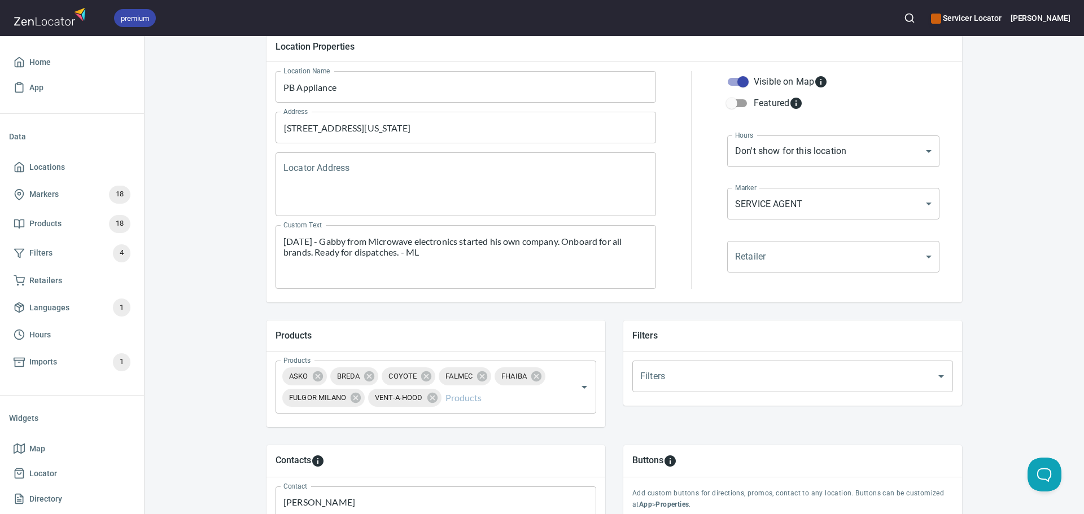
click at [283, 243] on textarea "[DATE] - Gabby from Microwave electronics started his own company. Onboard for …" at bounding box center [465, 257] width 365 height 43
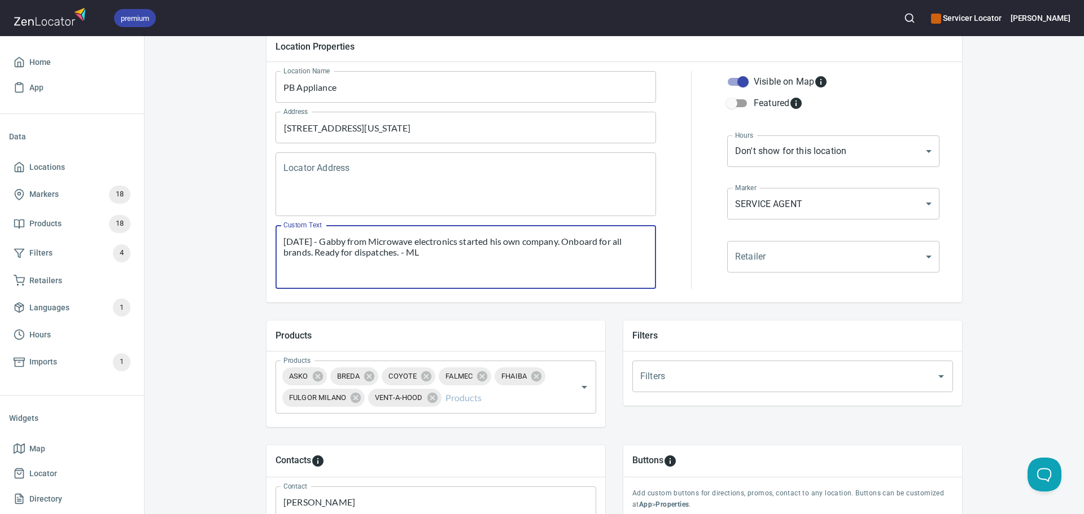
paste textarea "Gaby was with Microwave and now runs his own business. Sent him onboarding emai…"
click at [283, 239] on textarea "Gaby was with Microwave and now runs his own business. Sent him onboarding emai…" at bounding box center [465, 257] width 365 height 43
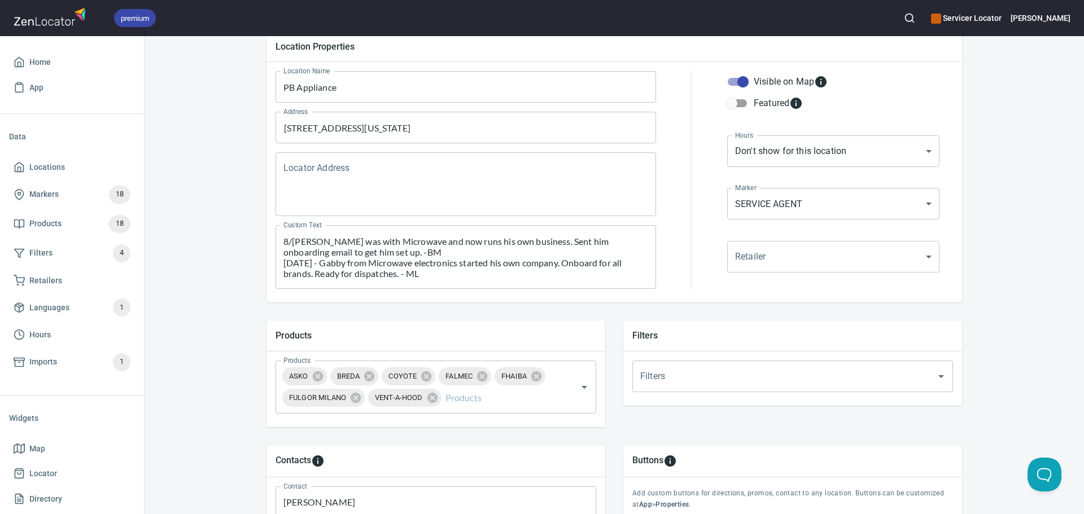
click at [292, 239] on textarea "8/[PERSON_NAME] was with Microwave and now runs his own business. Sent him onbo…" at bounding box center [465, 257] width 365 height 43
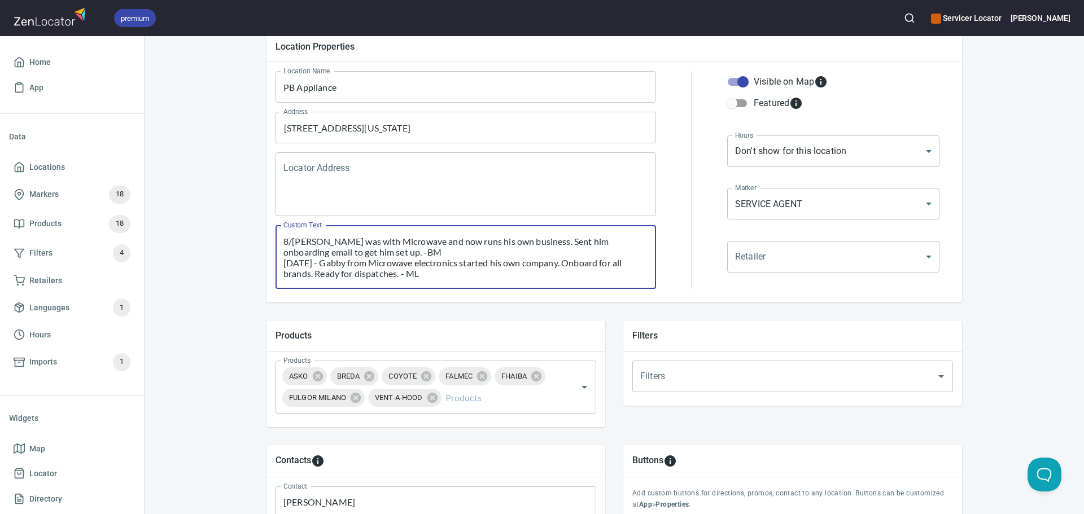
click at [284, 242] on textarea "8/[PERSON_NAME] was with Microwave and now runs his own business. Sent him onbo…" at bounding box center [465, 257] width 365 height 43
click at [286, 240] on textarea "8/[PERSON_NAME] was with Microwave and now runs his own business. Sent him onbo…" at bounding box center [465, 257] width 365 height 43
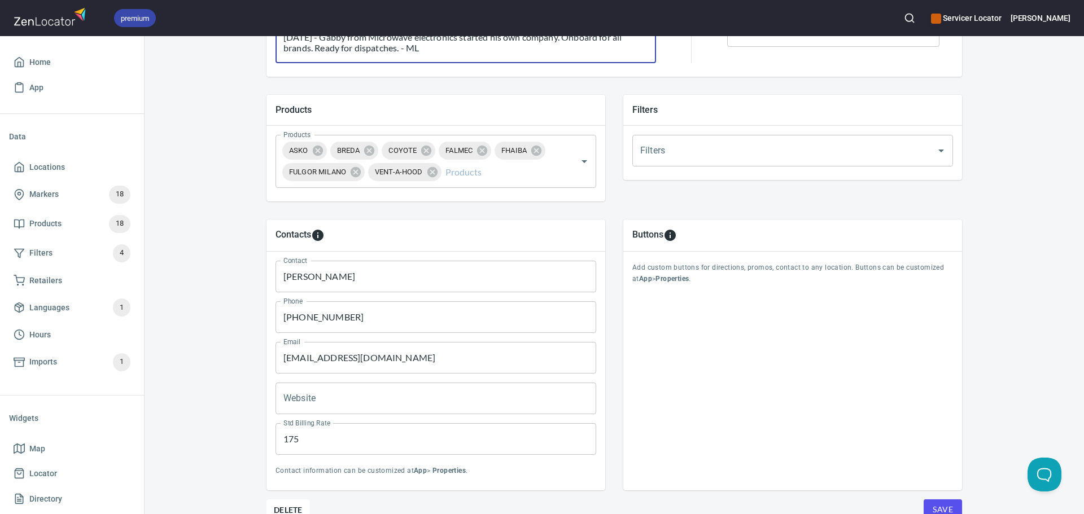
scroll to position [407, 0]
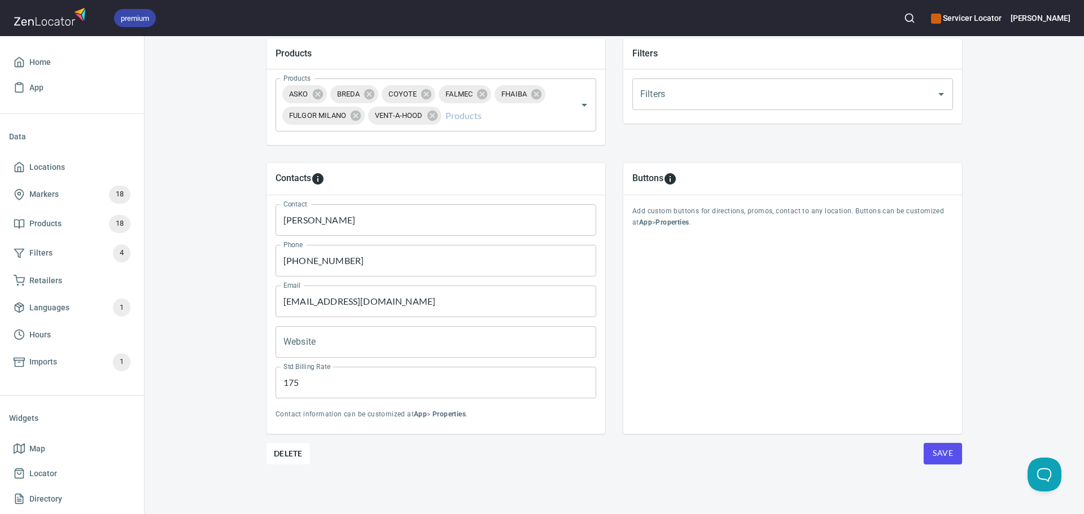
type textarea "[DATE] - Gaby was with Microwave and now runs his own business. Sent him onboar…"
click at [958, 457] on div "Locations Location Details Location Details Properties Geocode Analytics Locati…" at bounding box center [614, 78] width 722 height 874
click at [949, 455] on button "Save" at bounding box center [942, 453] width 38 height 21
